Goal: Task Accomplishment & Management: Use online tool/utility

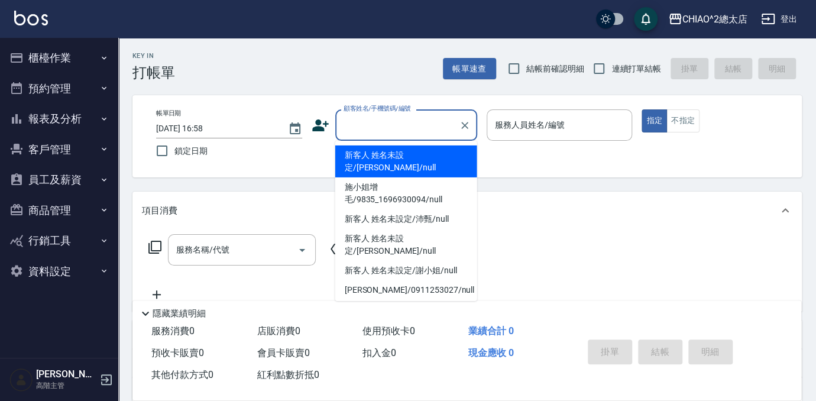
click at [395, 153] on li "新客人 姓名未設定/[PERSON_NAME]/null" at bounding box center [406, 161] width 142 height 32
type input "新客人 姓名未設定/[PERSON_NAME]/null"
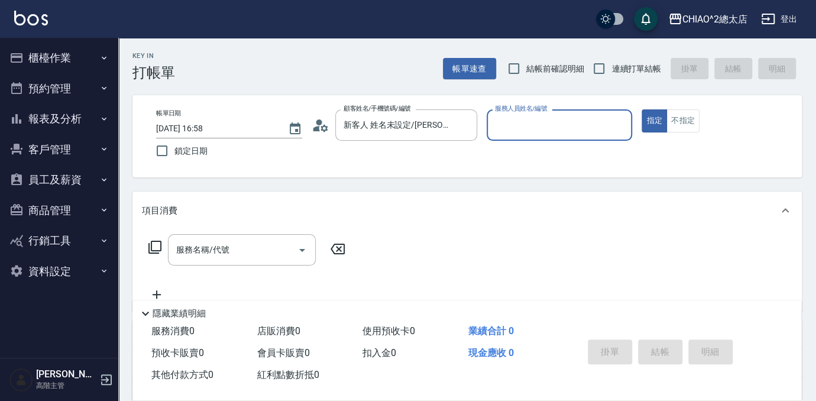
click at [549, 138] on div "服務人員姓名/編號" at bounding box center [559, 124] width 146 height 31
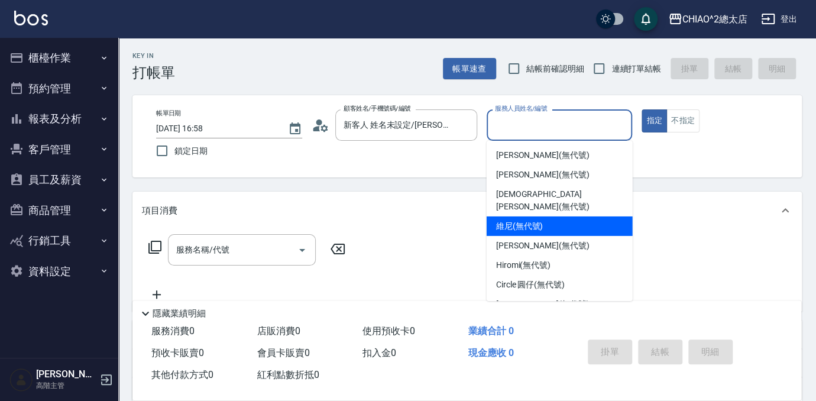
click at [535, 221] on div "維尼 (無代號)" at bounding box center [559, 226] width 146 height 20
type input "維尼(無代號)"
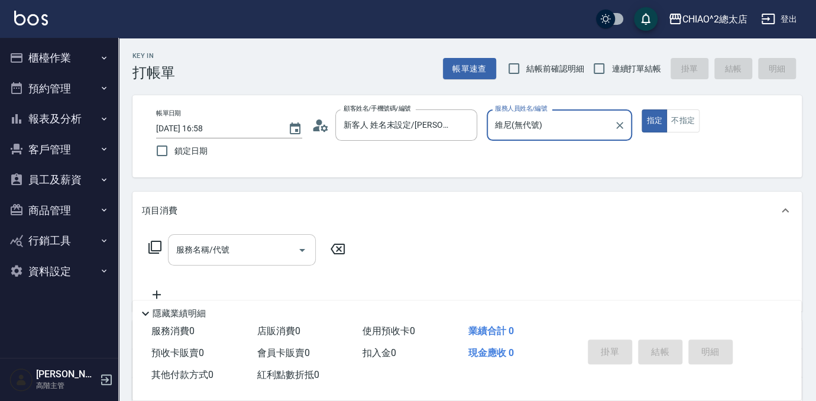
click at [180, 240] on input "服務名稱/代號" at bounding box center [232, 249] width 119 height 21
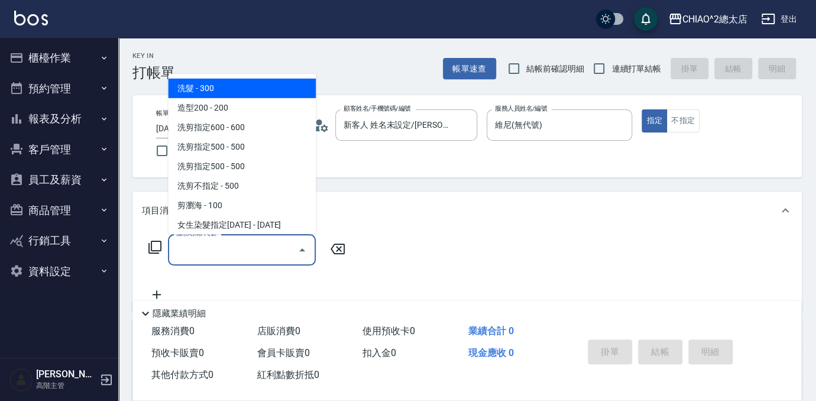
click at [202, 93] on span "洗髮 - 300" at bounding box center [242, 89] width 148 height 20
type input "洗髮(103103)"
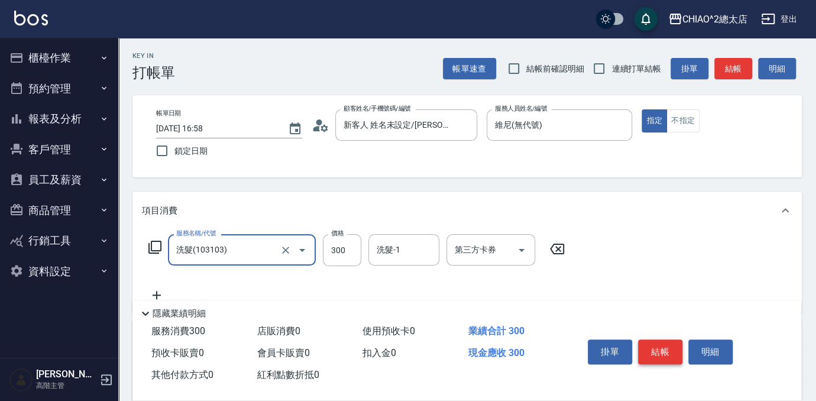
click at [651, 342] on button "結帳" at bounding box center [660, 351] width 44 height 25
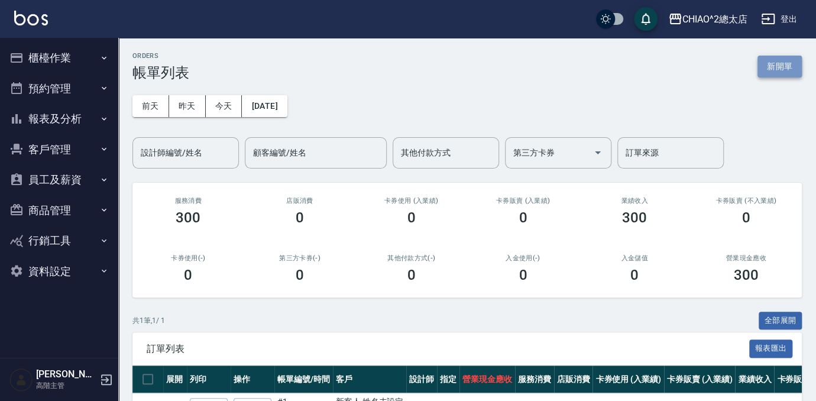
click at [775, 64] on button "新開單" at bounding box center [779, 67] width 44 height 22
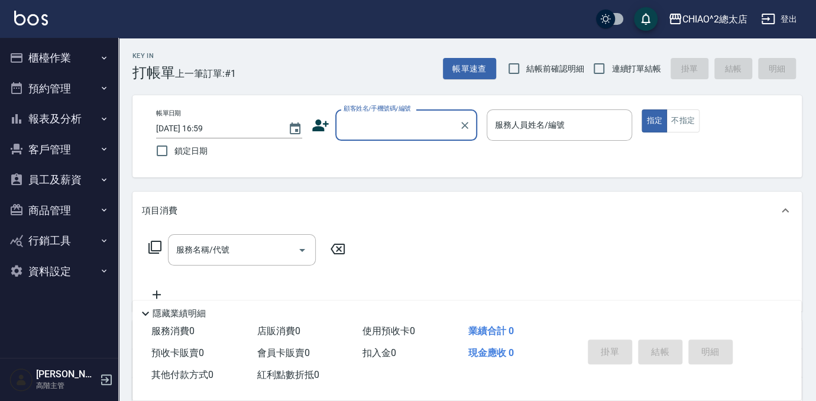
click at [381, 128] on input "顧客姓名/手機號碼/編號" at bounding box center [396, 125] width 113 height 21
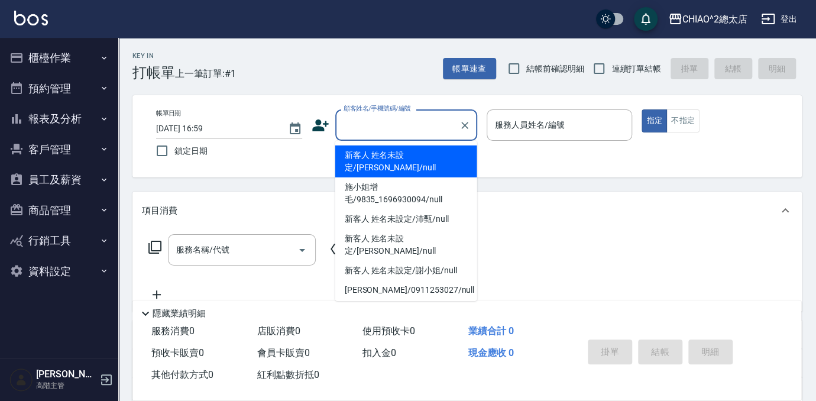
click at [381, 159] on li "新客人 姓名未設定/[PERSON_NAME]/null" at bounding box center [406, 161] width 142 height 32
type input "新客人 姓名未設定/[PERSON_NAME]/null"
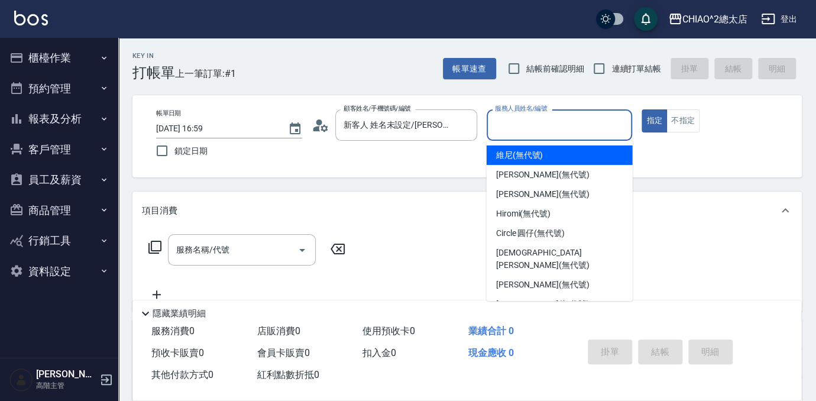
click at [579, 116] on input "服務人員姓名/編號" at bounding box center [559, 125] width 135 height 21
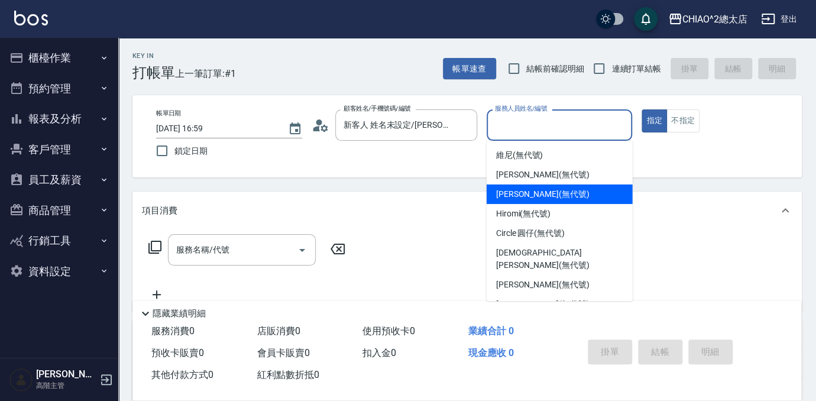
click at [542, 194] on span "[PERSON_NAME] (無代號)" at bounding box center [542, 194] width 93 height 12
type input "[PERSON_NAME](無代號)"
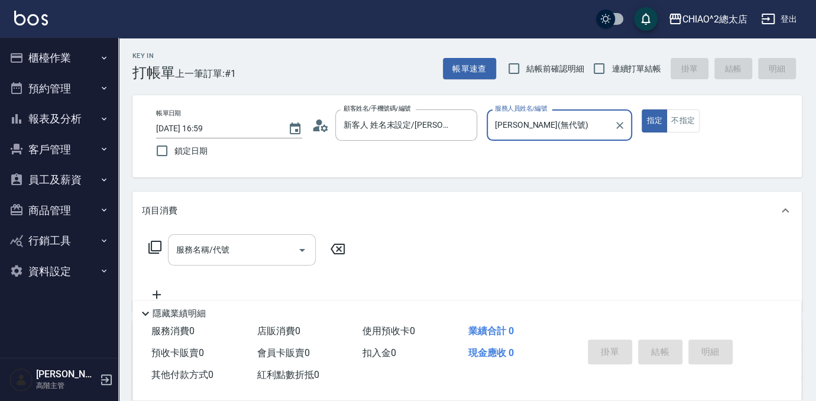
click at [251, 263] on div "服務名稱/代號" at bounding box center [242, 249] width 148 height 31
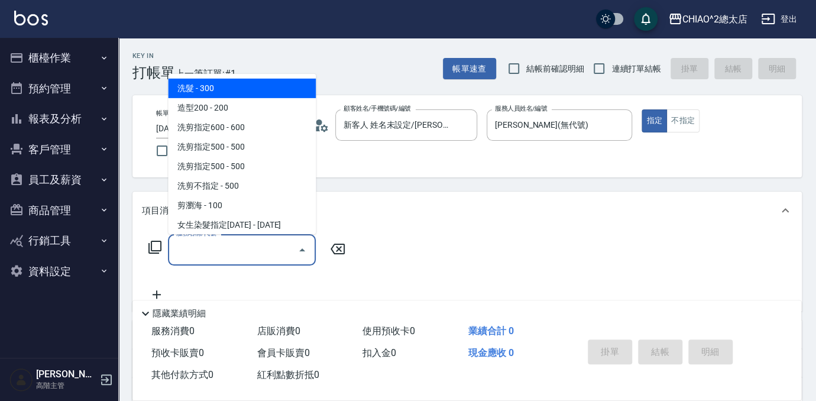
click at [208, 96] on span "洗髮 - 300" at bounding box center [242, 89] width 148 height 20
type input "洗髮(103103)"
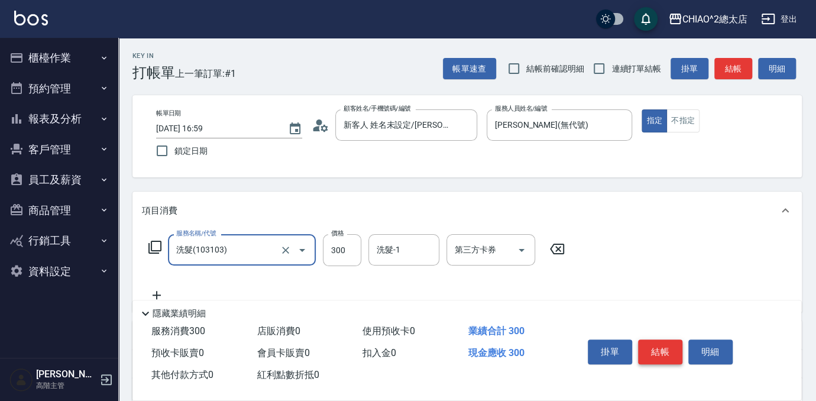
click at [653, 352] on button "結帳" at bounding box center [660, 351] width 44 height 25
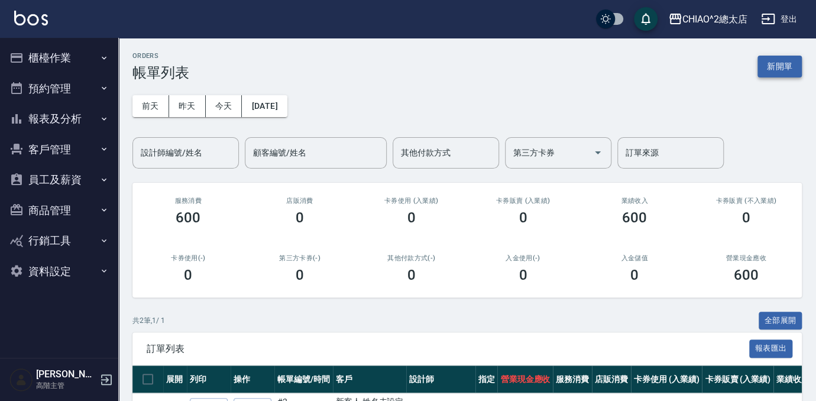
click at [774, 65] on button "新開單" at bounding box center [779, 67] width 44 height 22
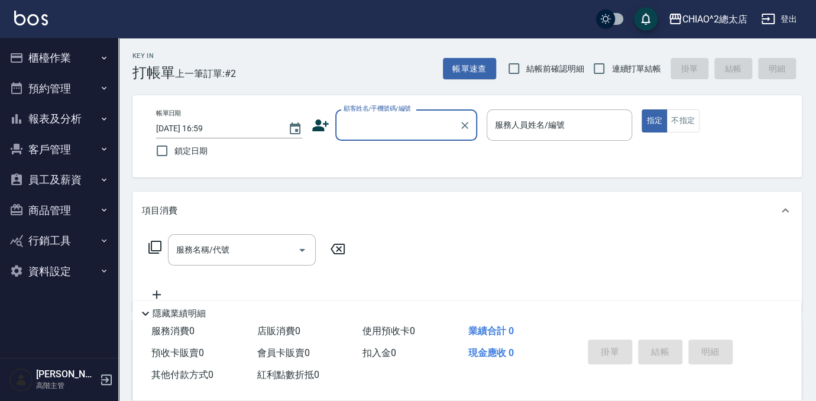
click at [410, 124] on input "顧客姓名/手機號碼/編號" at bounding box center [396, 125] width 113 height 21
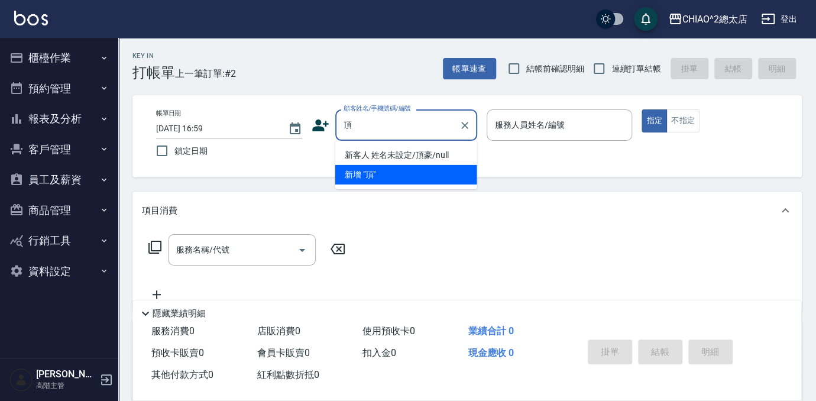
click at [465, 155] on li "新客人 姓名未設定/頂豪/null" at bounding box center [406, 155] width 142 height 20
type input "新客人 姓名未設定/頂豪/null"
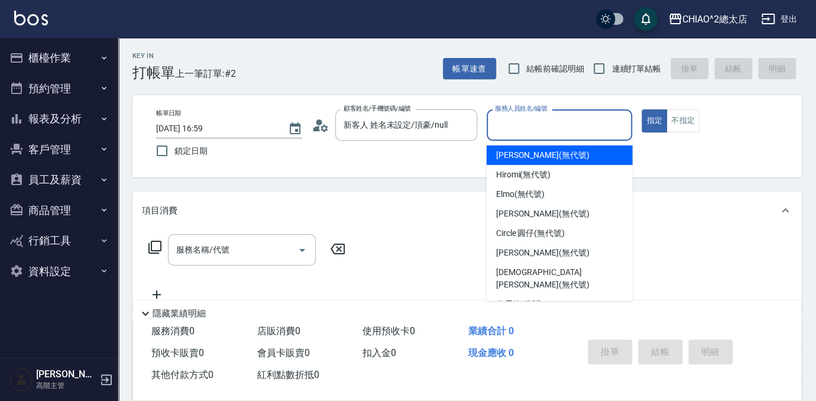
click at [513, 122] on input "服務人員姓名/編號" at bounding box center [559, 125] width 135 height 21
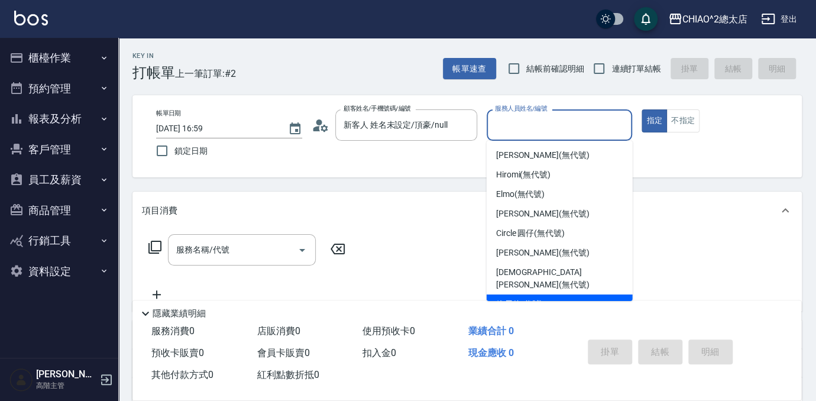
click at [561, 294] on div "維尼 (無代號)" at bounding box center [559, 304] width 146 height 20
type input "維尼(無代號)"
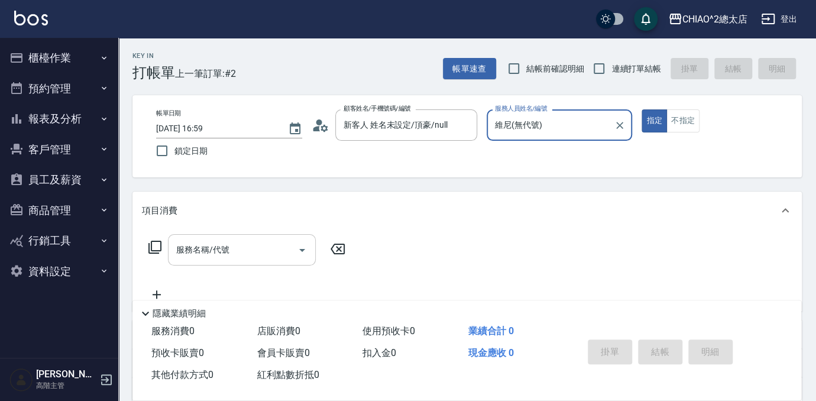
click at [208, 249] on div "服務名稱/代號 服務名稱/代號" at bounding box center [242, 249] width 148 height 31
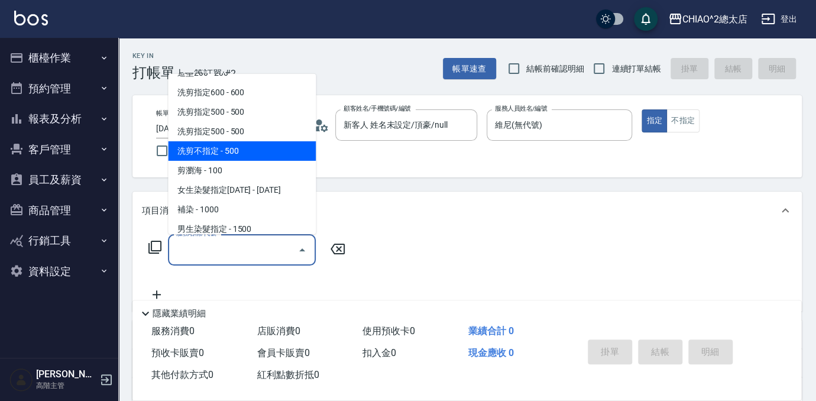
scroll to position [53, 0]
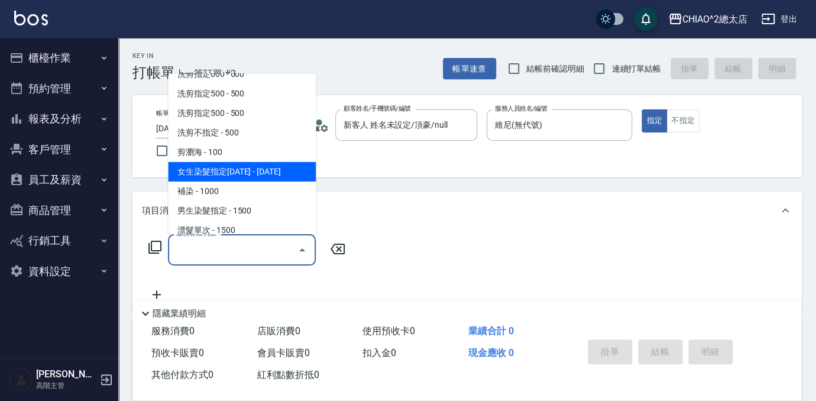
click at [239, 167] on span "女生染髮指定[DATE] - [DATE]" at bounding box center [242, 172] width 148 height 20
type input "女生染髮指定2000(103113)"
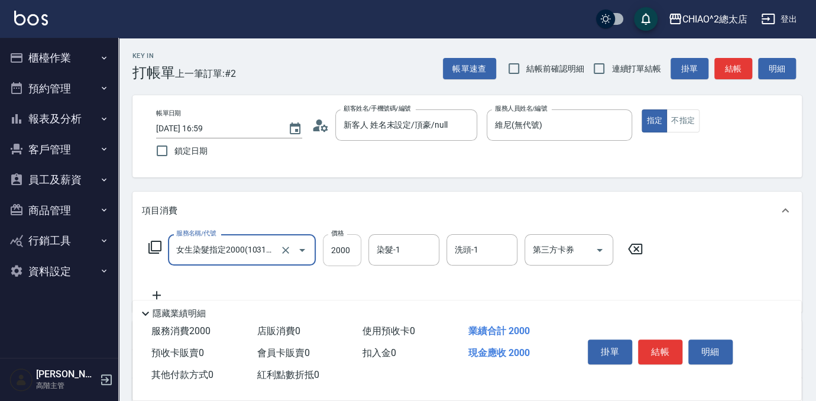
click at [350, 248] on input "2000" at bounding box center [342, 250] width 38 height 32
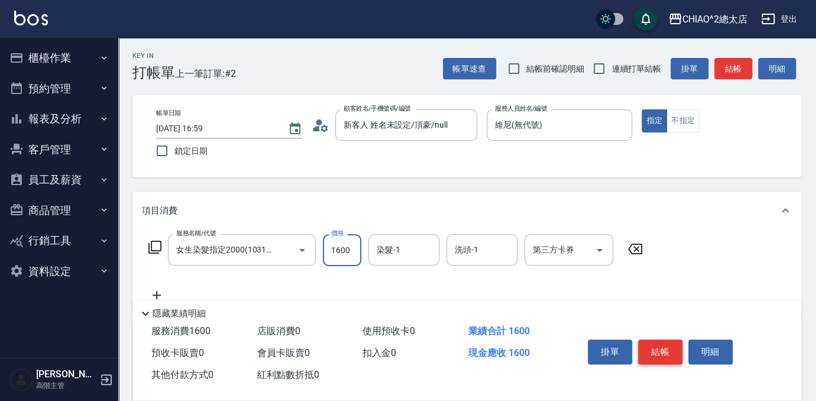
type input "1600"
click at [667, 344] on button "結帳" at bounding box center [660, 351] width 44 height 25
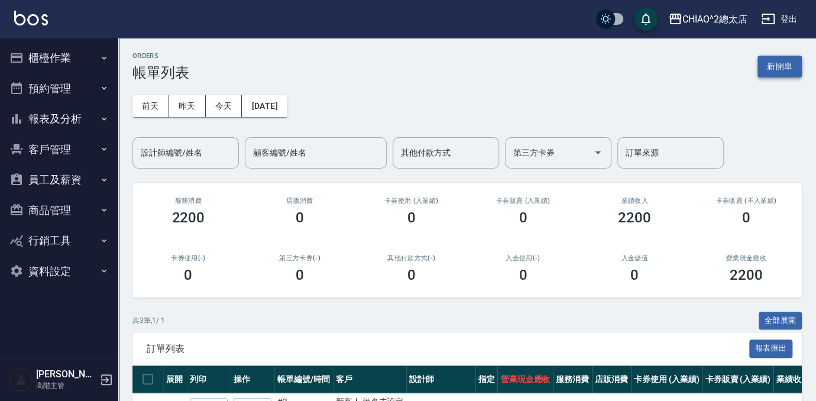
click at [763, 72] on button "新開單" at bounding box center [779, 67] width 44 height 22
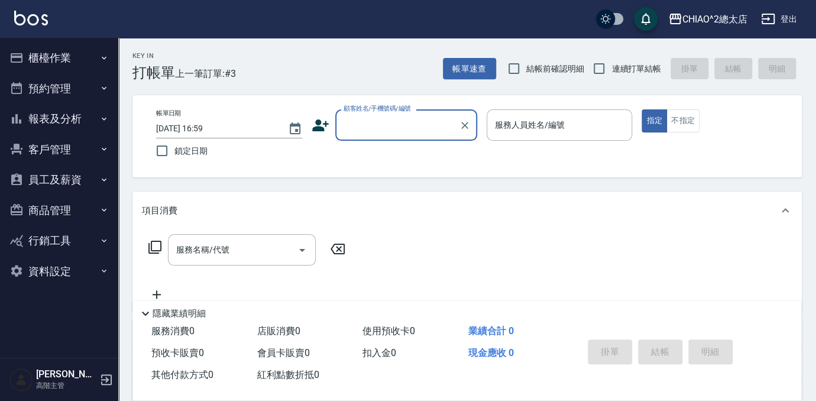
click at [440, 126] on input "顧客姓名/手機號碼/編號" at bounding box center [396, 125] width 113 height 21
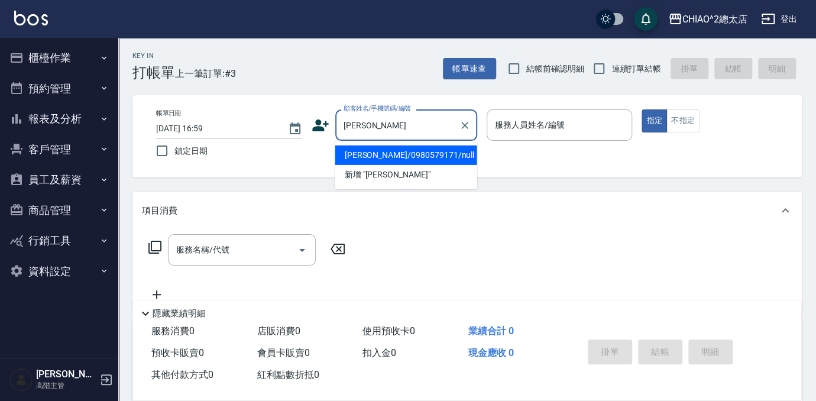
click at [429, 152] on li "[PERSON_NAME]/0980579171/null" at bounding box center [406, 155] width 142 height 20
type input "[PERSON_NAME]/0980579171/null"
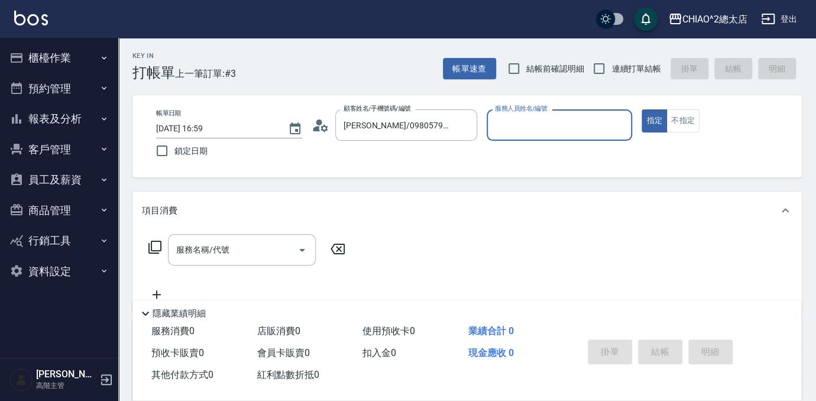
click at [544, 125] on input "服務人員姓名/編號" at bounding box center [559, 125] width 135 height 21
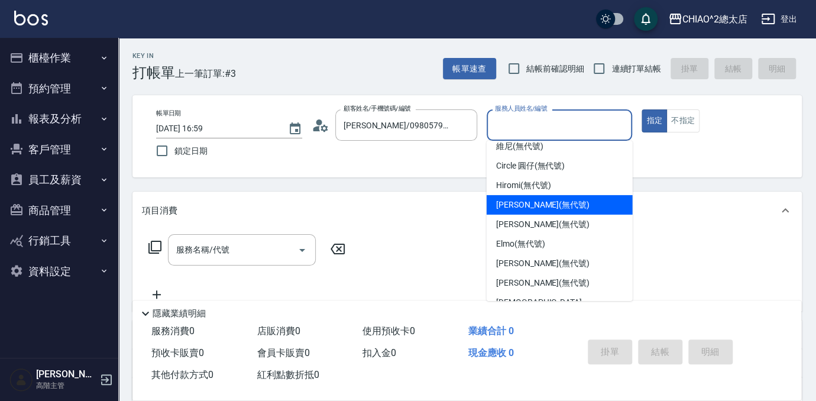
scroll to position [44, 0]
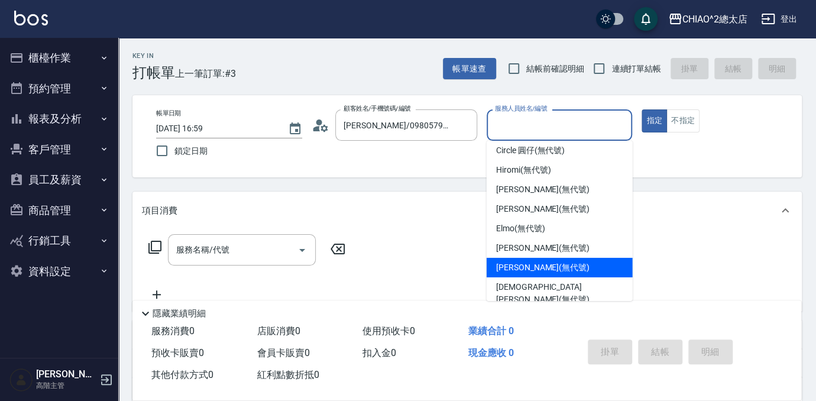
click at [548, 262] on span "[PERSON_NAME] (無代號)" at bounding box center [542, 267] width 93 height 12
type input "[PERSON_NAME](無代號)"
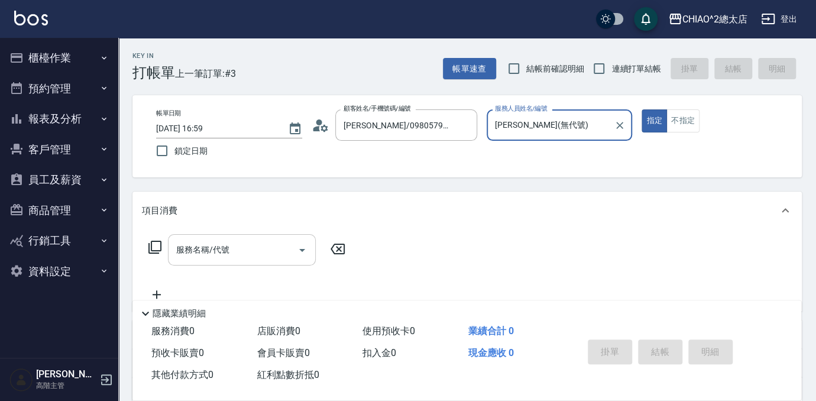
click at [261, 251] on input "服務名稱/代號" at bounding box center [232, 249] width 119 height 21
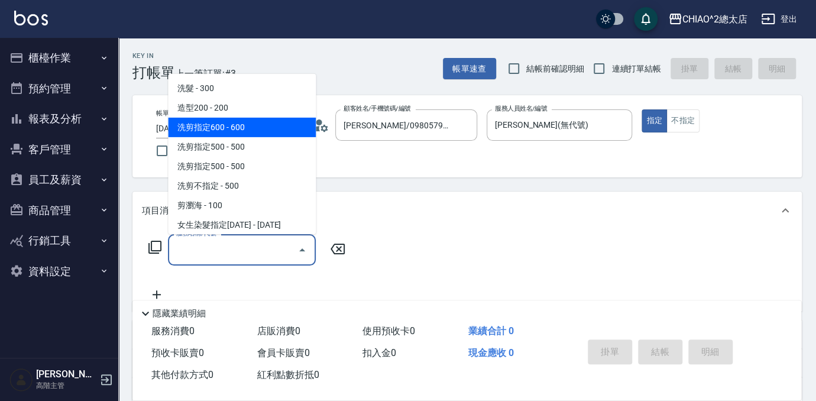
click at [224, 125] on span "洗剪指定600 - 600" at bounding box center [242, 128] width 148 height 20
type input "洗剪指定600(103107)"
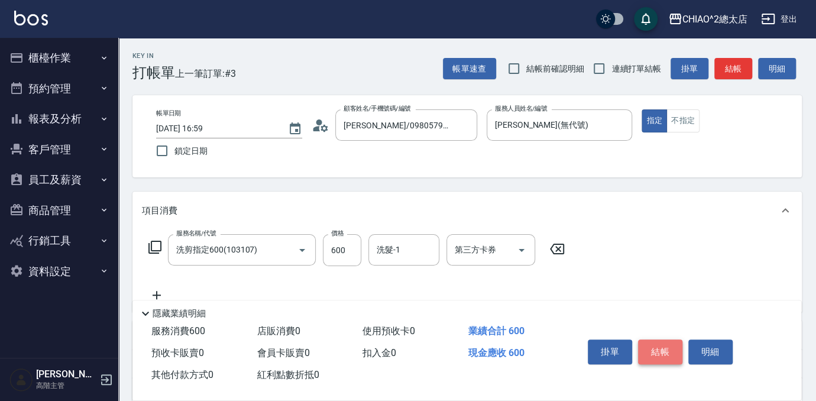
click at [658, 345] on button "結帳" at bounding box center [660, 351] width 44 height 25
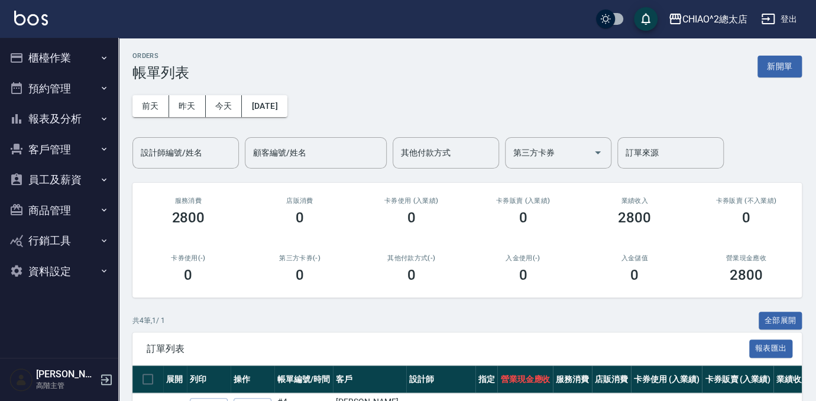
click at [46, 125] on button "報表及分析" at bounding box center [59, 118] width 109 height 31
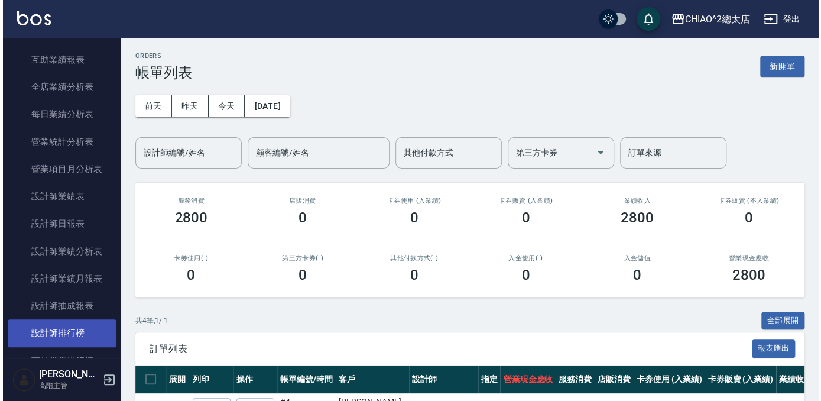
scroll to position [376, 0]
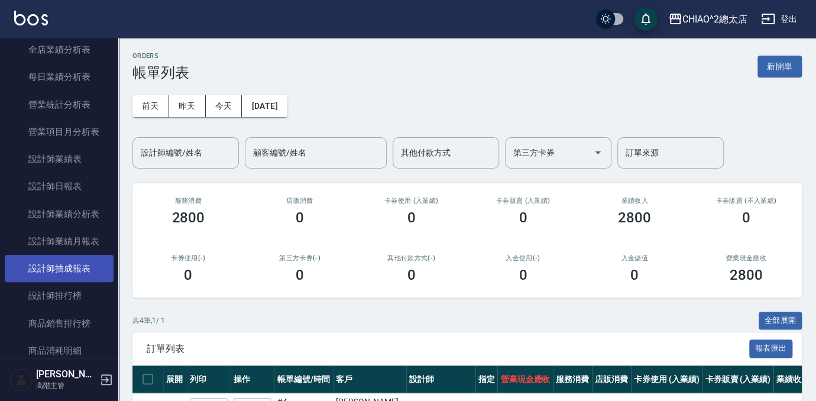
click at [82, 270] on link "設計師抽成報表" at bounding box center [59, 268] width 109 height 27
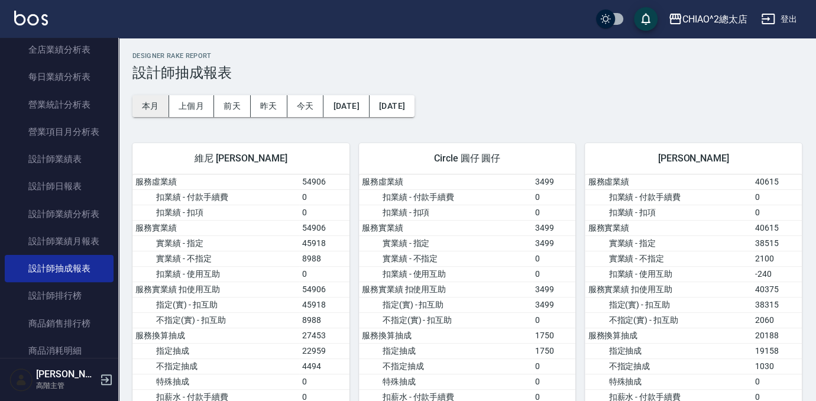
click at [162, 106] on button "本月" at bounding box center [150, 106] width 37 height 22
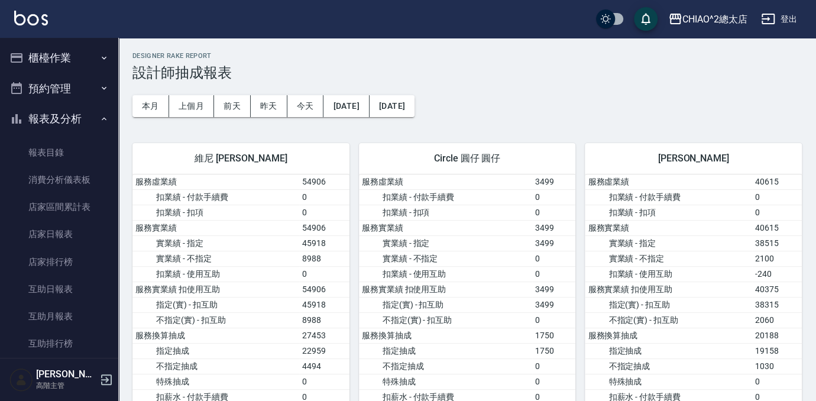
click at [74, 56] on button "櫃檯作業" at bounding box center [59, 58] width 109 height 31
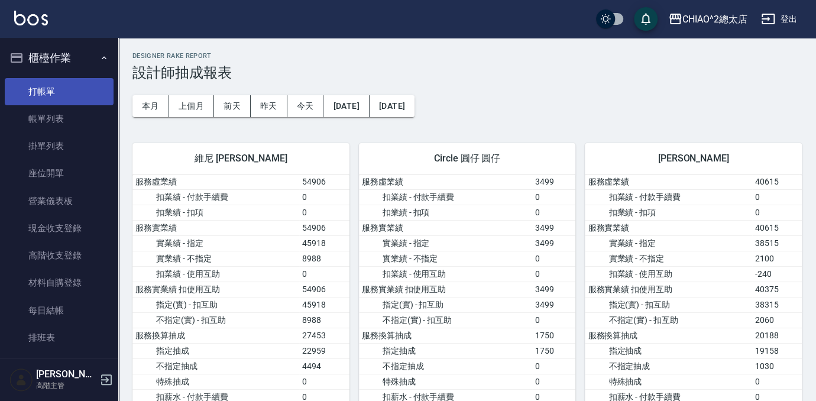
click at [57, 93] on link "打帳單" at bounding box center [59, 91] width 109 height 27
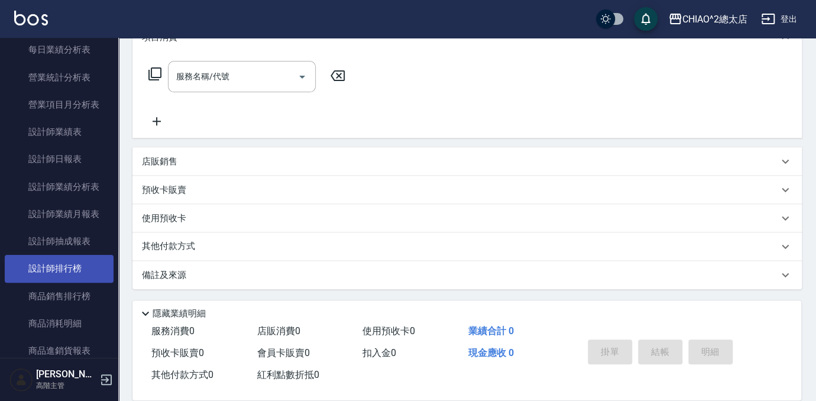
scroll to position [752, 0]
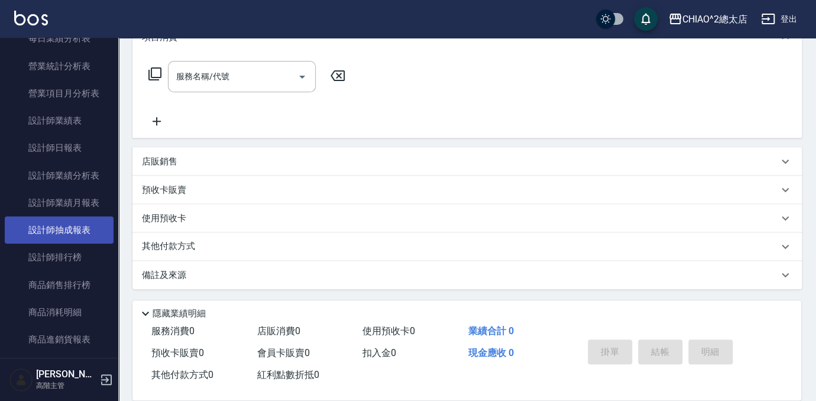
click at [75, 221] on link "設計師抽成報表" at bounding box center [59, 229] width 109 height 27
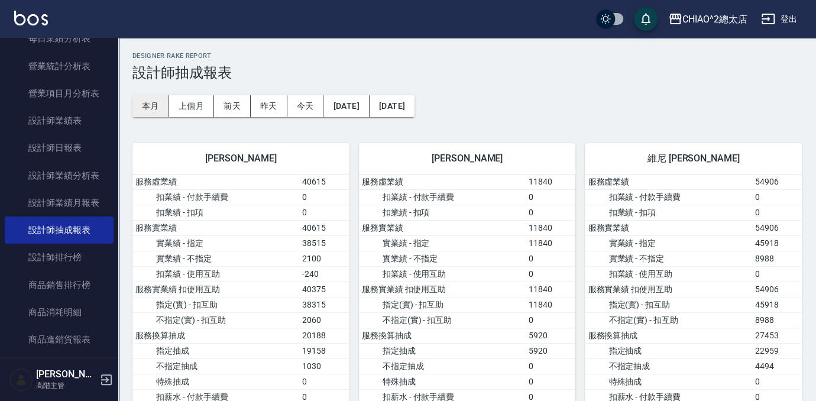
click at [140, 109] on button "本月" at bounding box center [150, 106] width 37 height 22
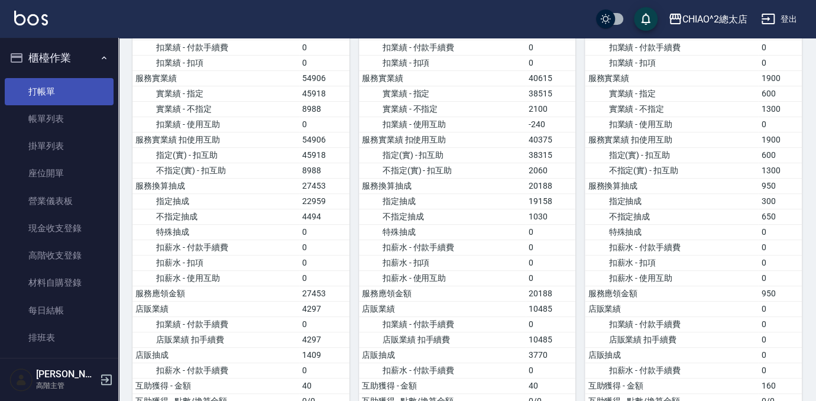
scroll to position [107, 0]
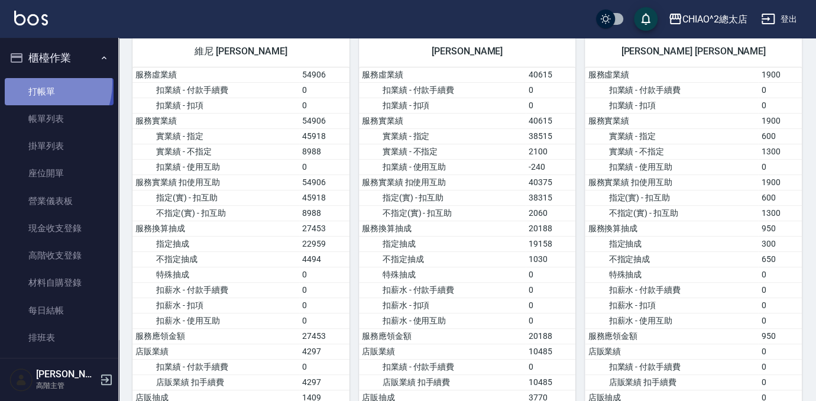
click at [38, 83] on link "打帳單" at bounding box center [59, 91] width 109 height 27
